Goal: Task Accomplishment & Management: Manage account settings

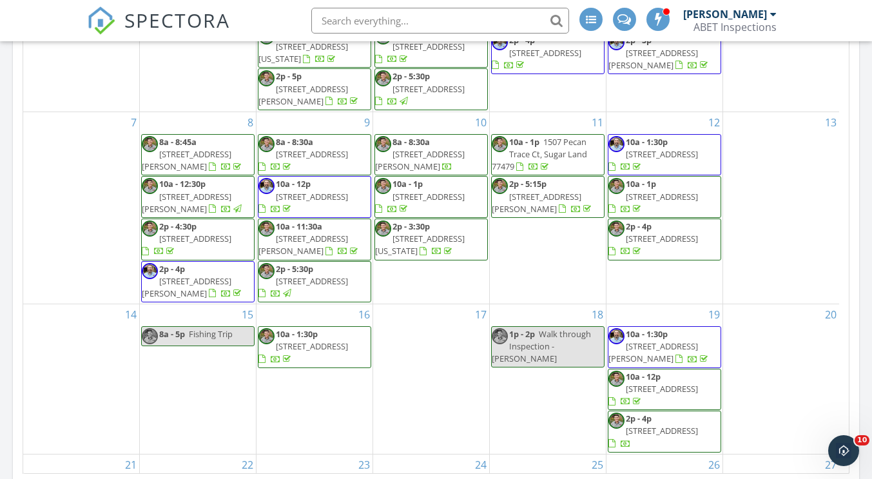
scroll to position [1096, 892]
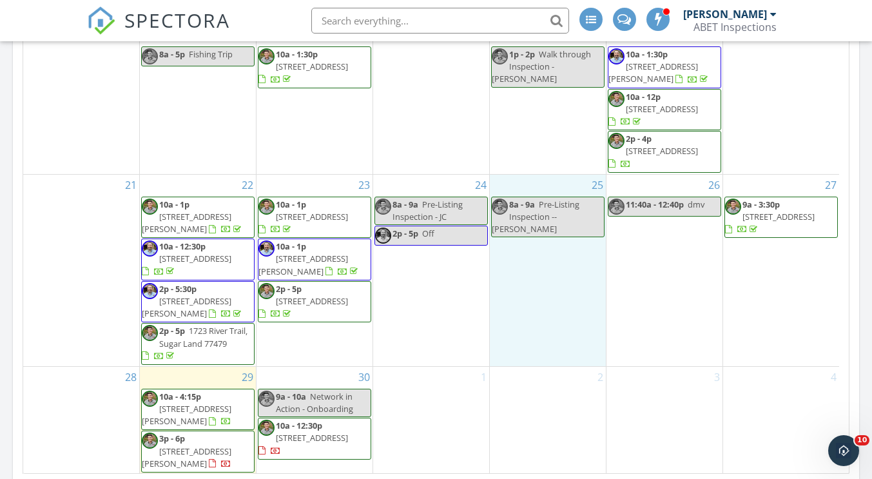
click at [550, 306] on div "25 8a - 9a Pre-Listing Inspection -- Jill" at bounding box center [548, 270] width 116 height 191
click at [424, 9] on input "text" at bounding box center [440, 21] width 258 height 26
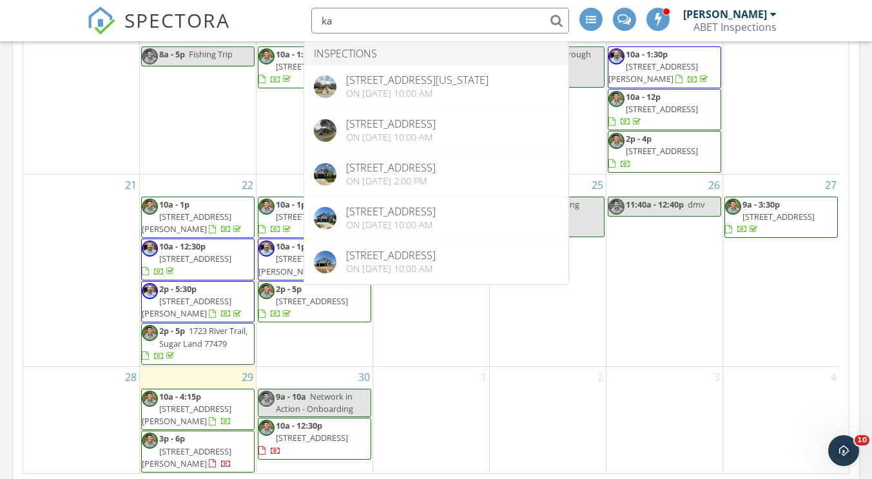
type input "k"
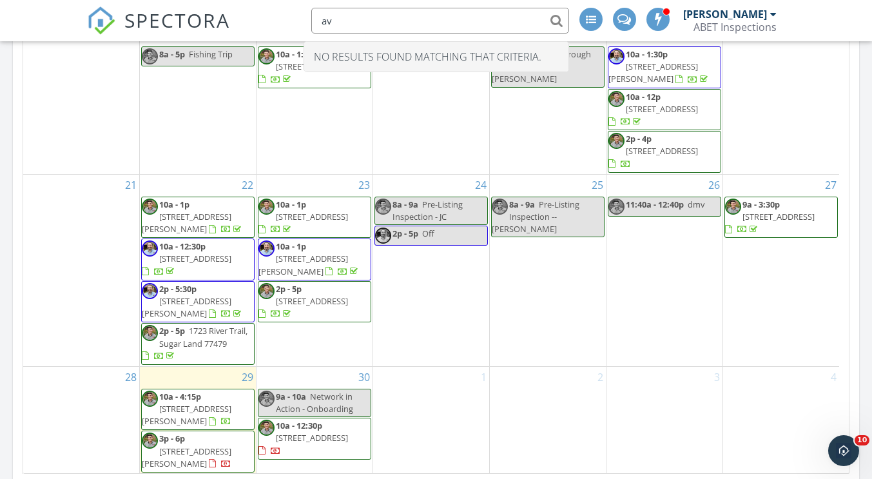
type input "a"
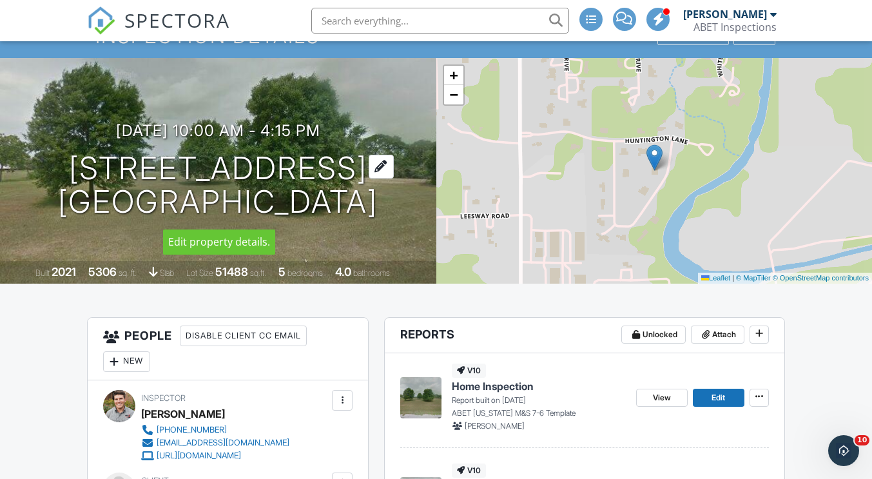
click at [92, 170] on h1 "[STREET_ADDRESS] [GEOGRAPHIC_DATA]" at bounding box center [218, 185] width 320 height 68
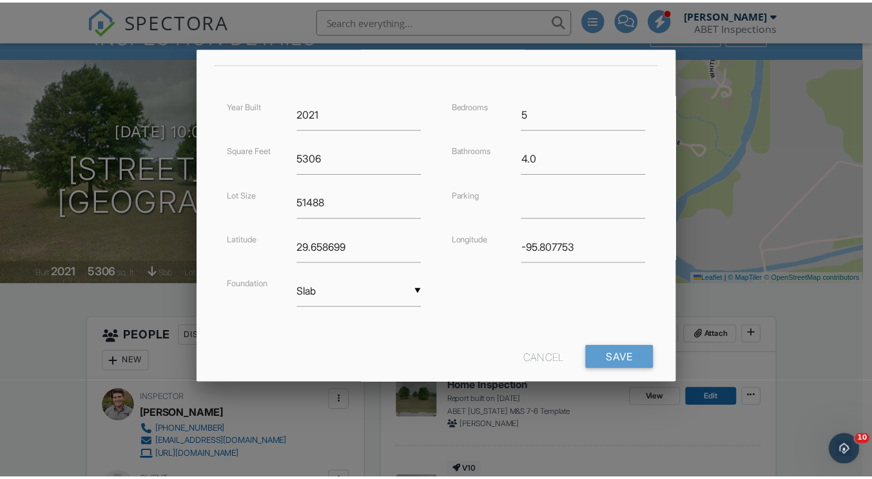
scroll to position [309, 0]
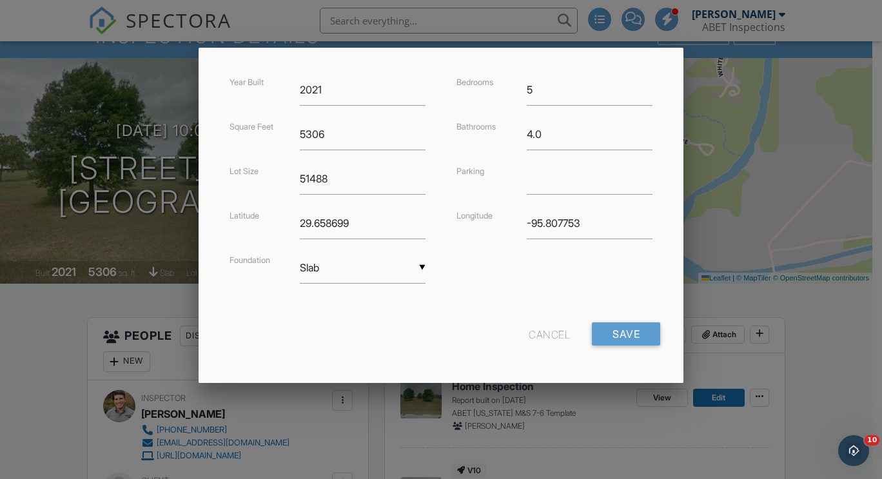
click at [549, 336] on div "Cancel" at bounding box center [549, 333] width 41 height 23
